Goal: Transaction & Acquisition: Purchase product/service

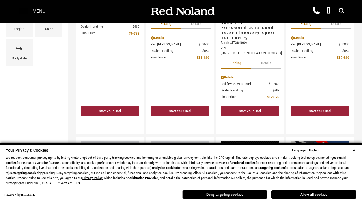
scroll to position [4, 0]
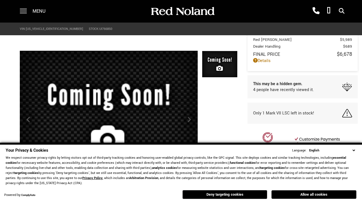
scroll to position [263, 0]
